Goal: Information Seeking & Learning: Learn about a topic

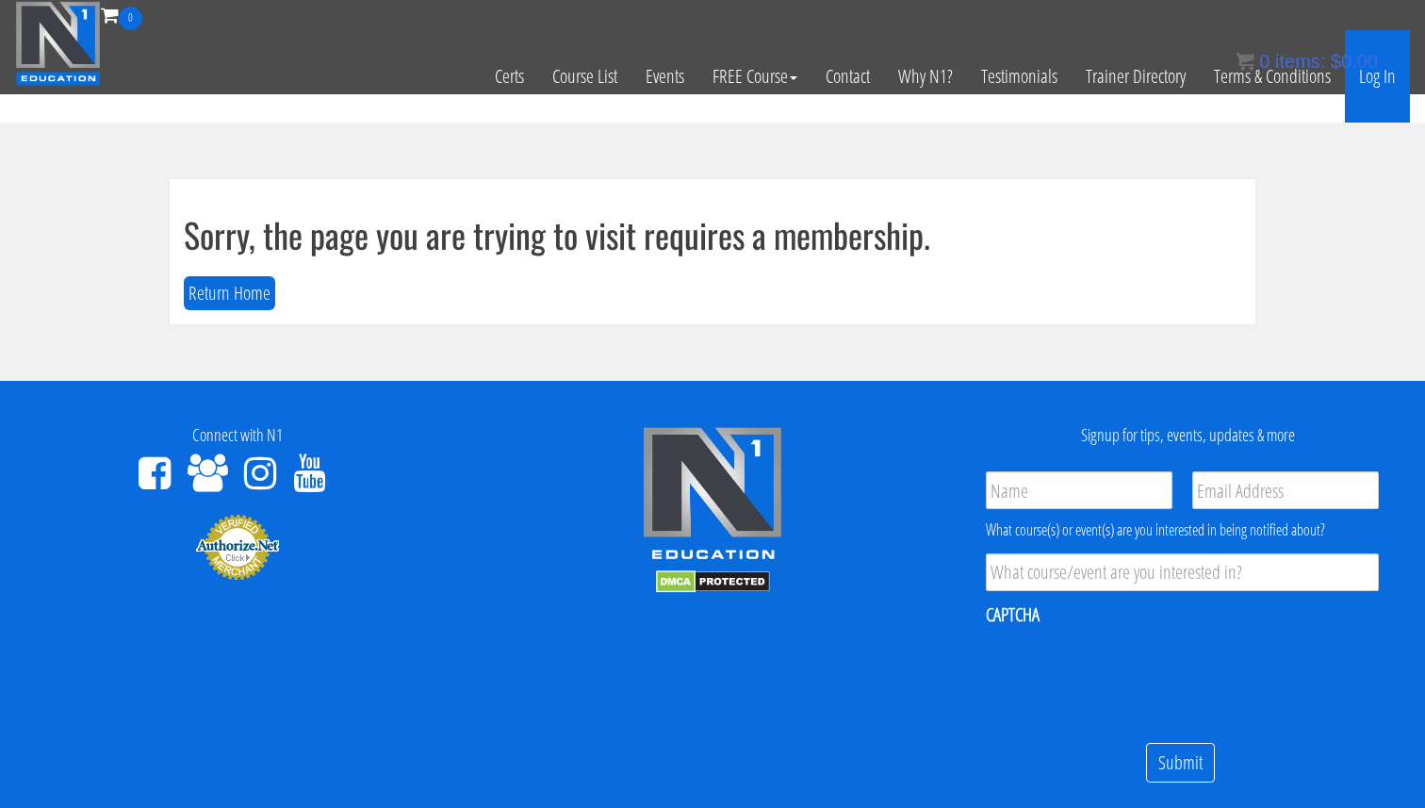
click at [1380, 91] on link "Log In" at bounding box center [1377, 76] width 65 height 92
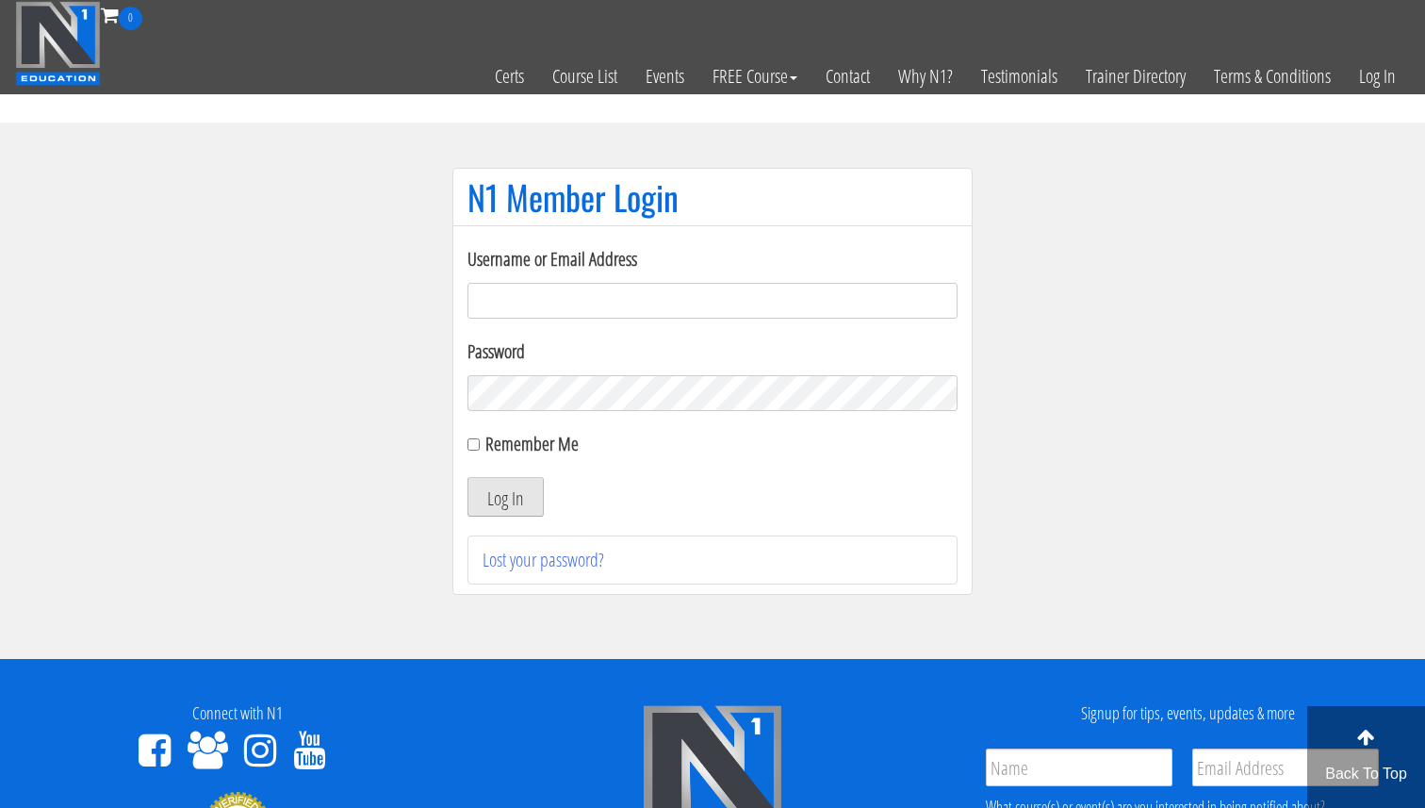
type input "[EMAIL_ADDRESS][DOMAIN_NAME]"
click at [529, 491] on button "Log In" at bounding box center [505, 497] width 76 height 40
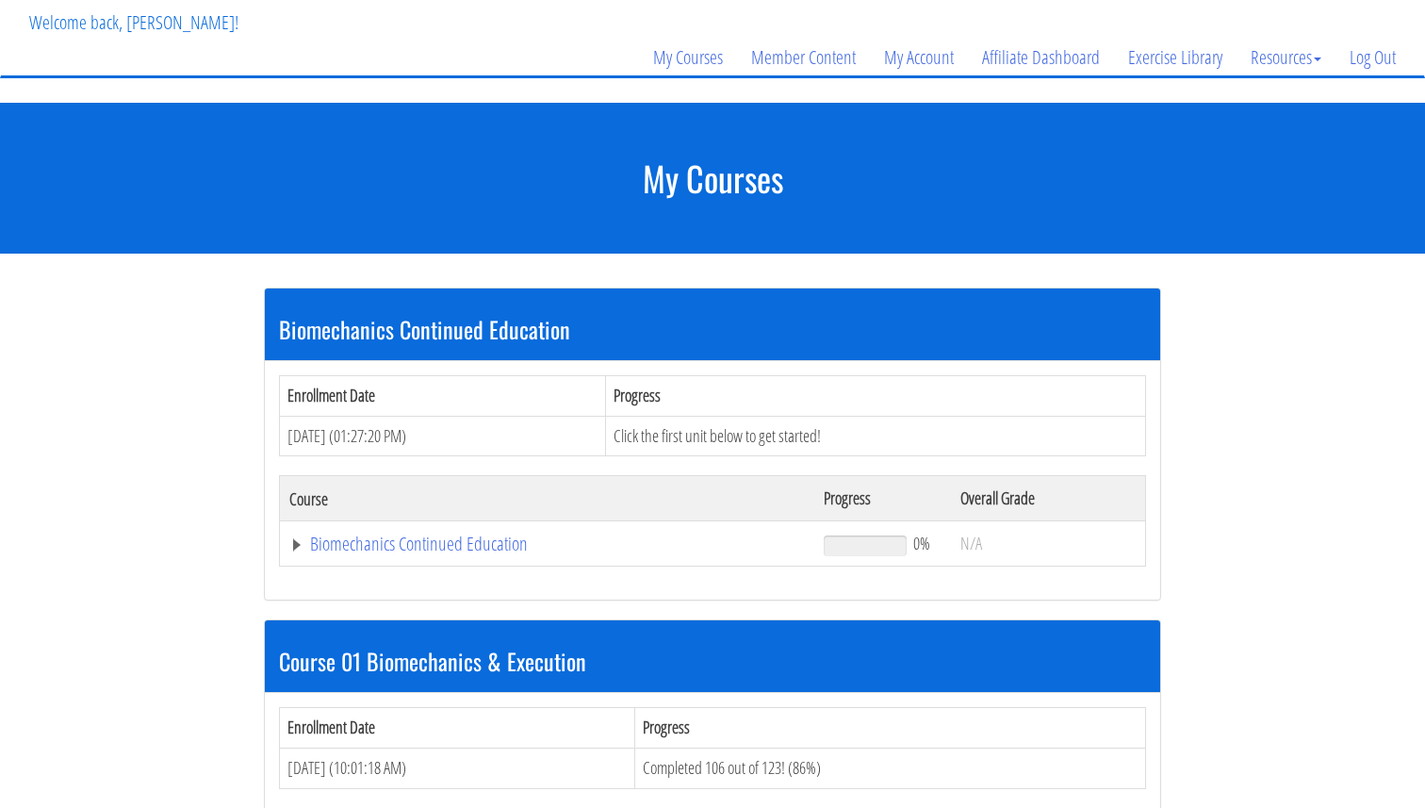
scroll to position [451, 0]
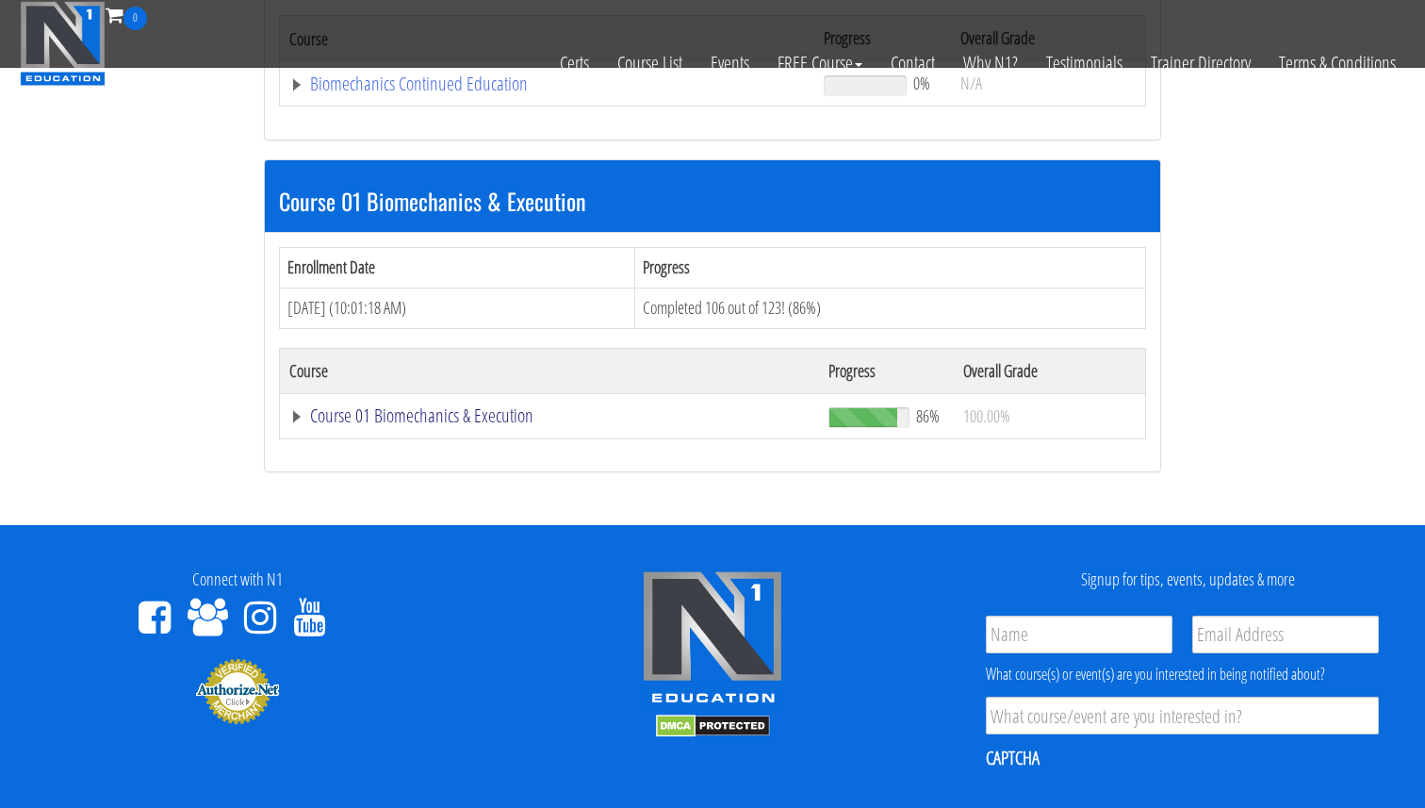
click at [494, 425] on link "Course 01 Biomechanics & Execution" at bounding box center [549, 415] width 520 height 19
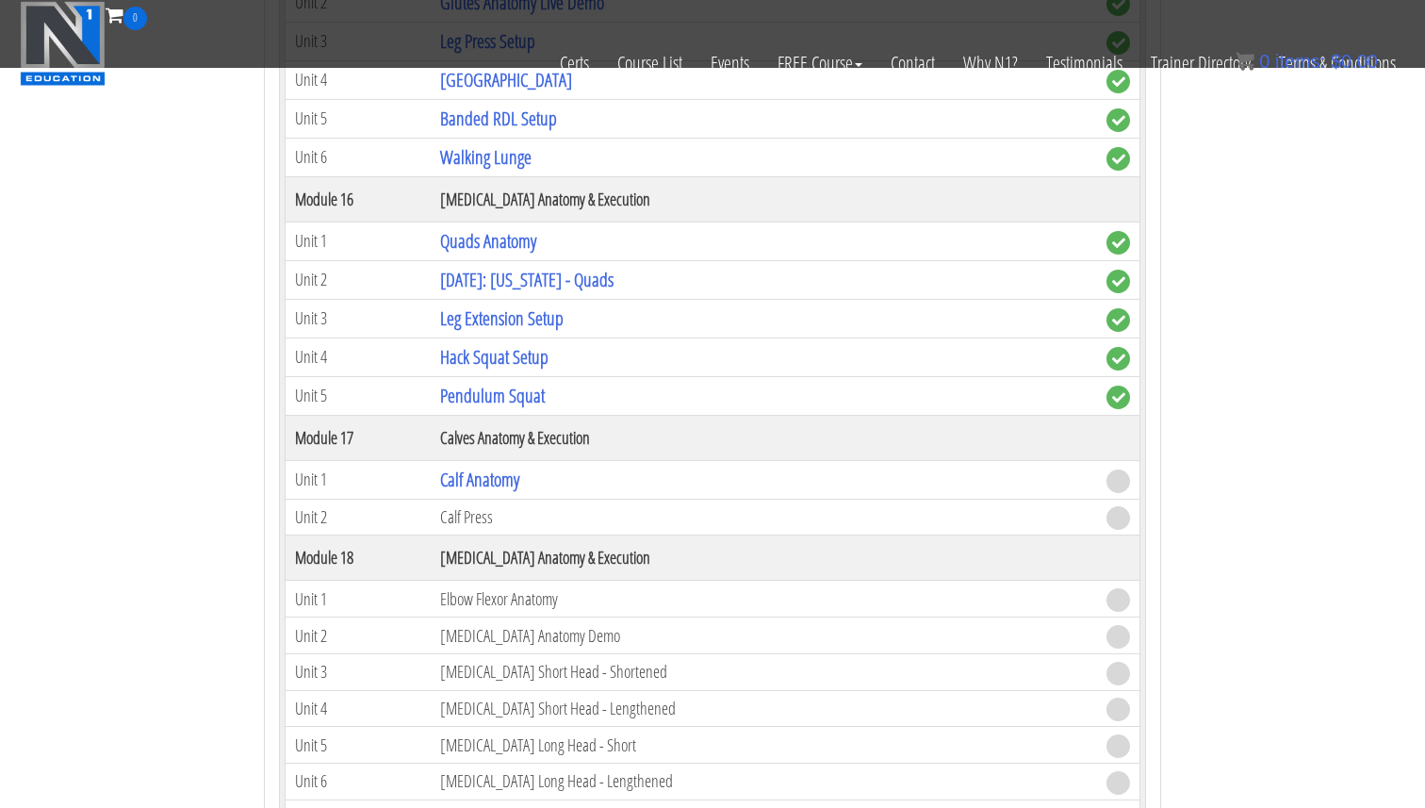
scroll to position [5261, 0]
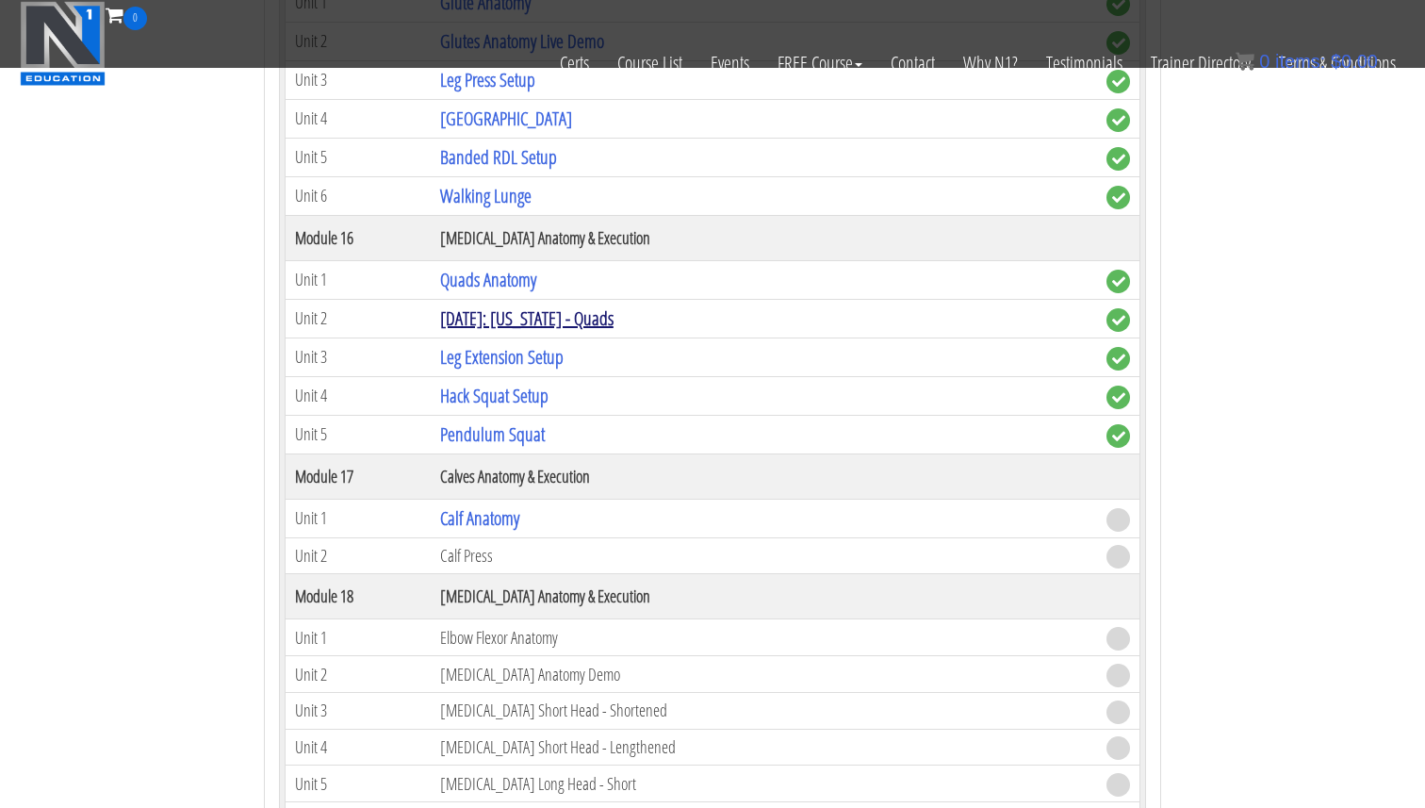
click at [519, 307] on link "December 2018: Colorado - Quads" at bounding box center [526, 317] width 173 height 25
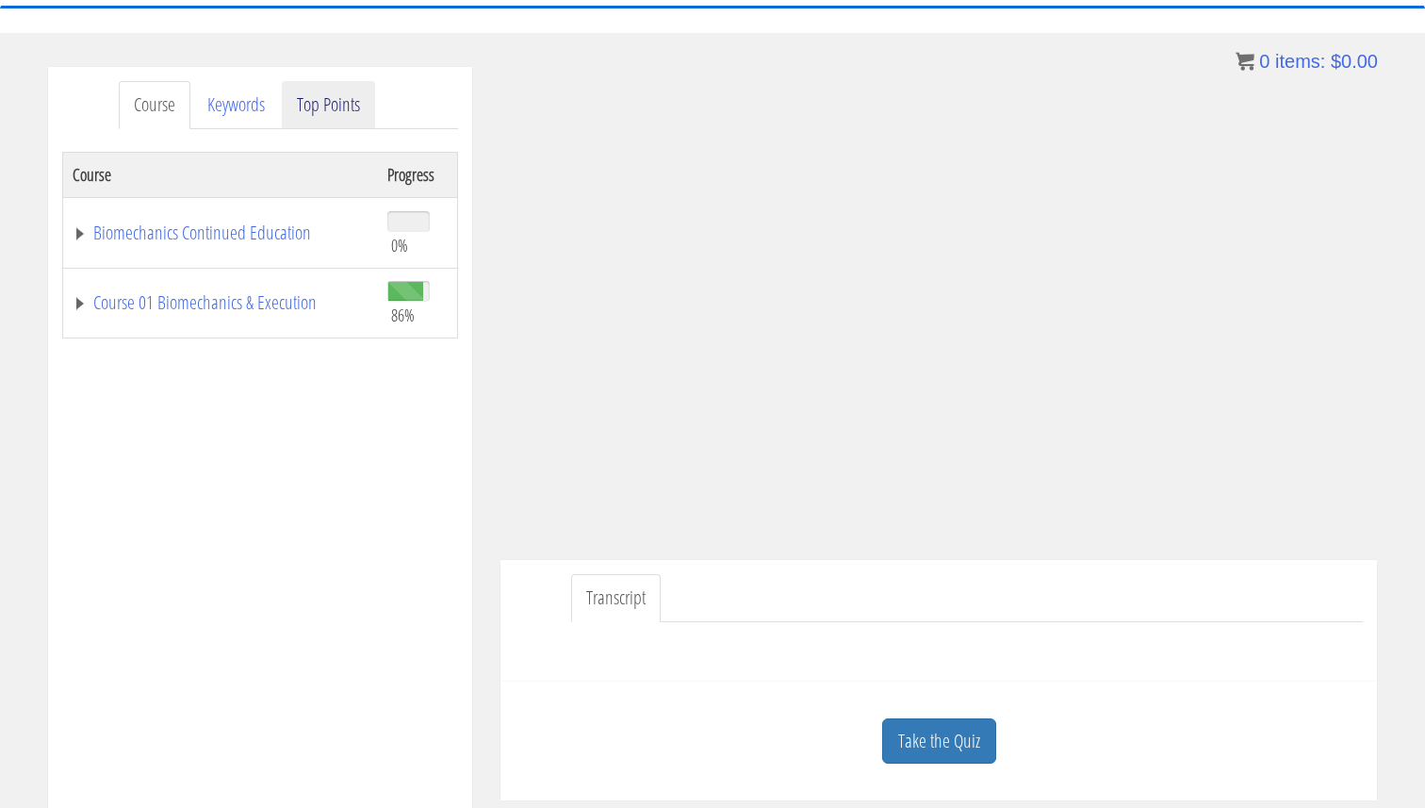
click at [328, 104] on link "Top Points" at bounding box center [328, 105] width 93 height 48
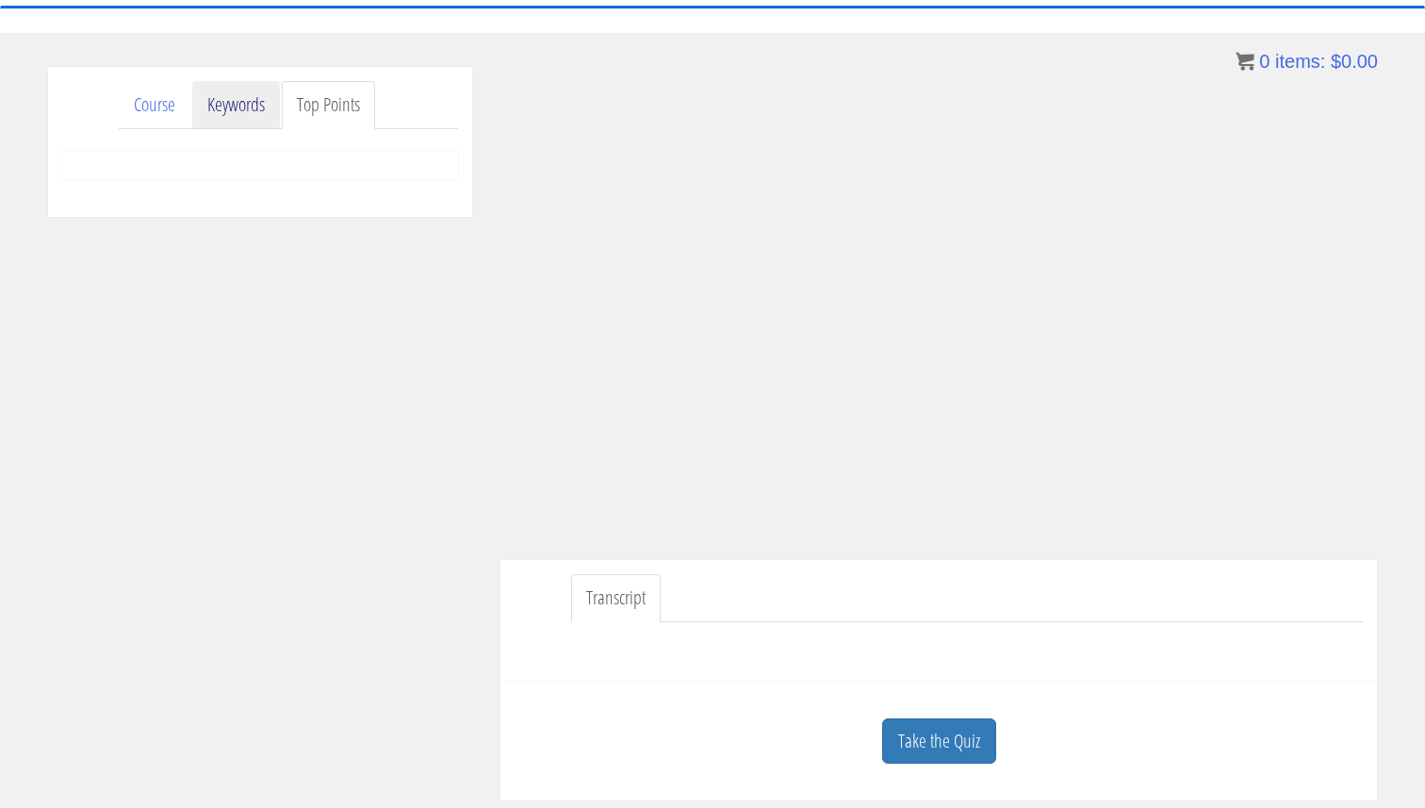
click at [260, 112] on link "Keywords" at bounding box center [236, 105] width 88 height 48
